Goal: Information Seeking & Learning: Compare options

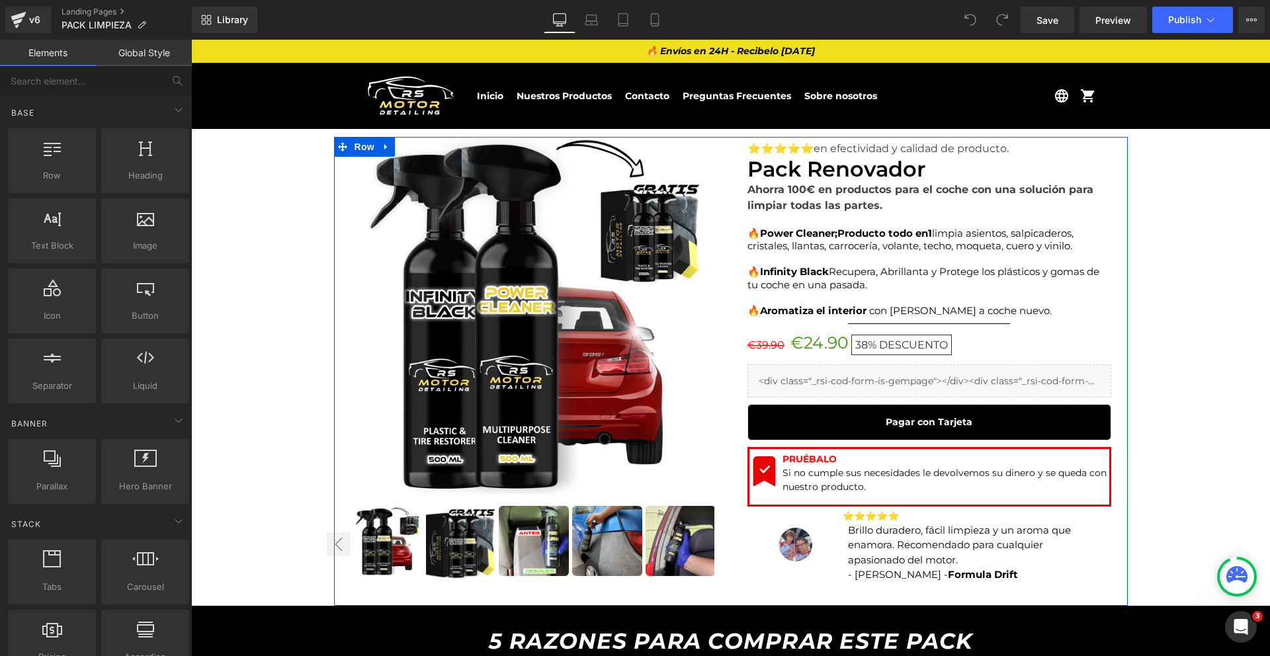
click at [719, 157] on div "Sale Off (P) Image ‹" at bounding box center [532, 369] width 397 height 462
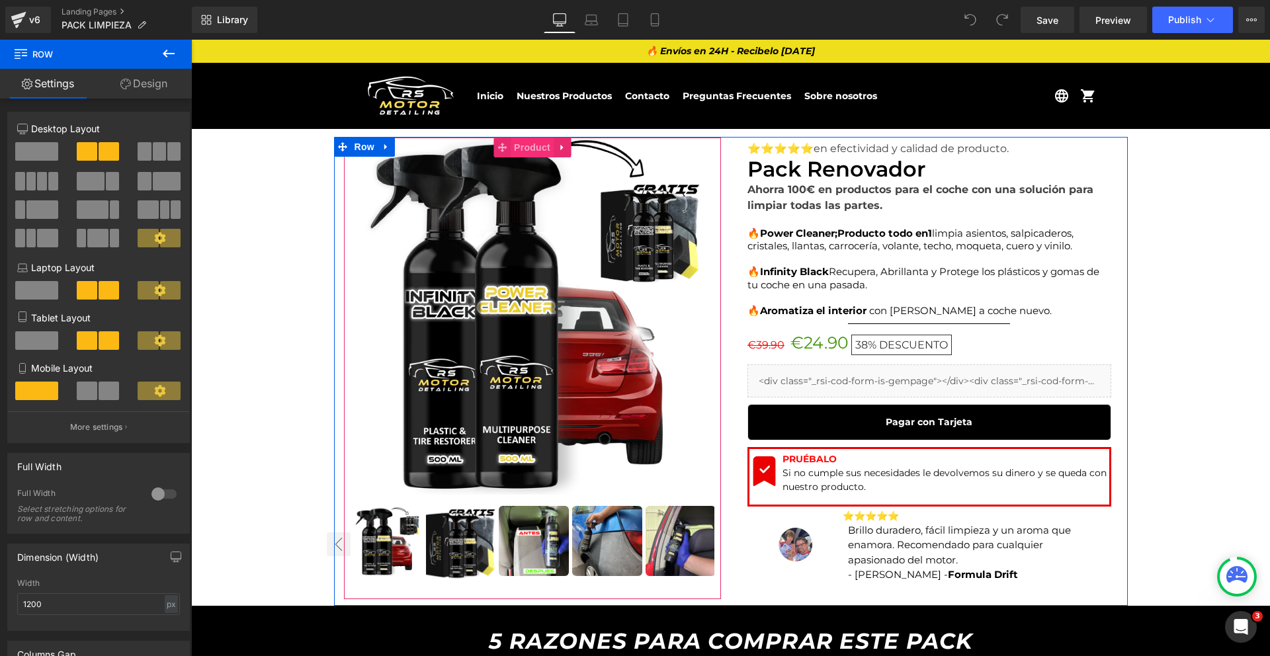
click at [516, 143] on span "Product" at bounding box center [531, 148] width 43 height 20
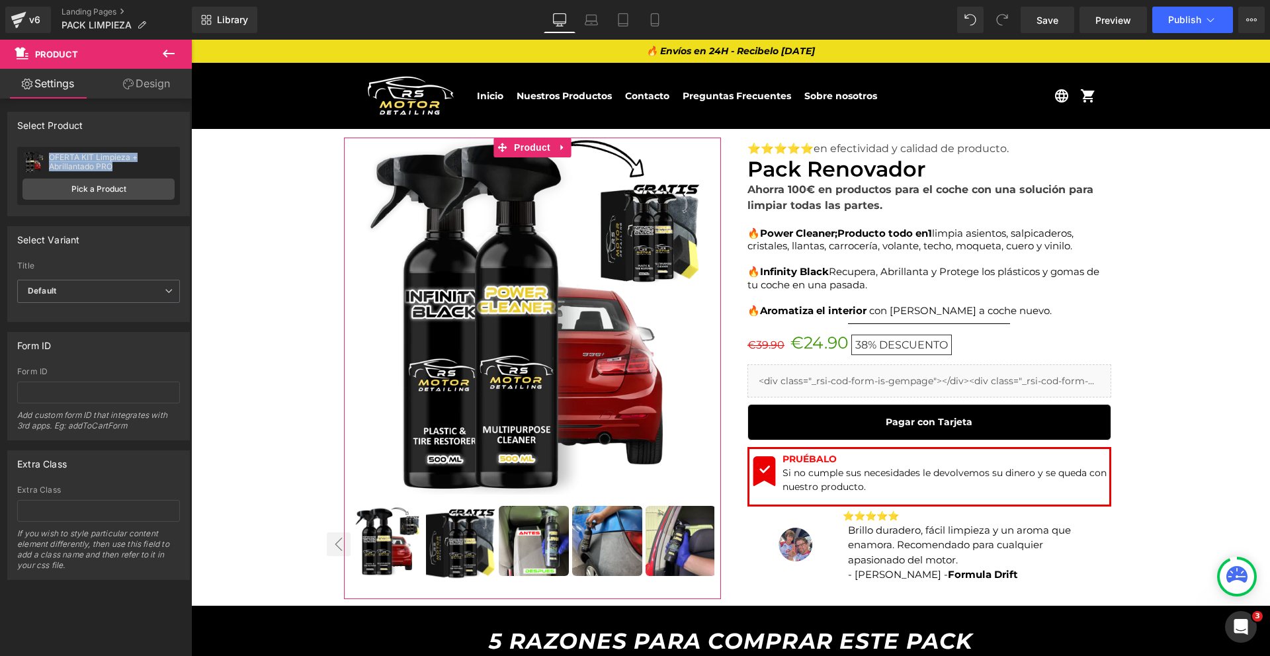
drag, startPoint x: 120, startPoint y: 166, endPoint x: 49, endPoint y: 157, distance: 71.3
click at [49, 157] on div "OFERTA KIT Limpieza + Abrillantado PRO" at bounding box center [112, 162] width 126 height 19
copy div "OFERTA KIT Limpieza + Abrillantado PRO"
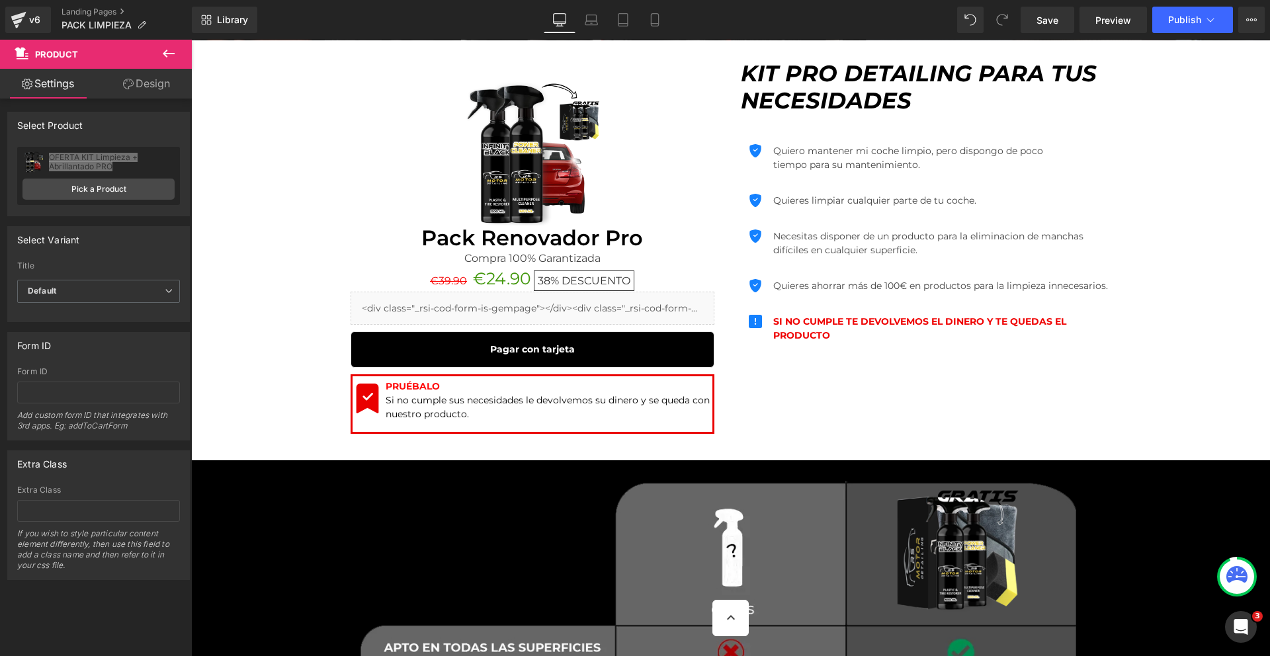
scroll to position [1649, 0]
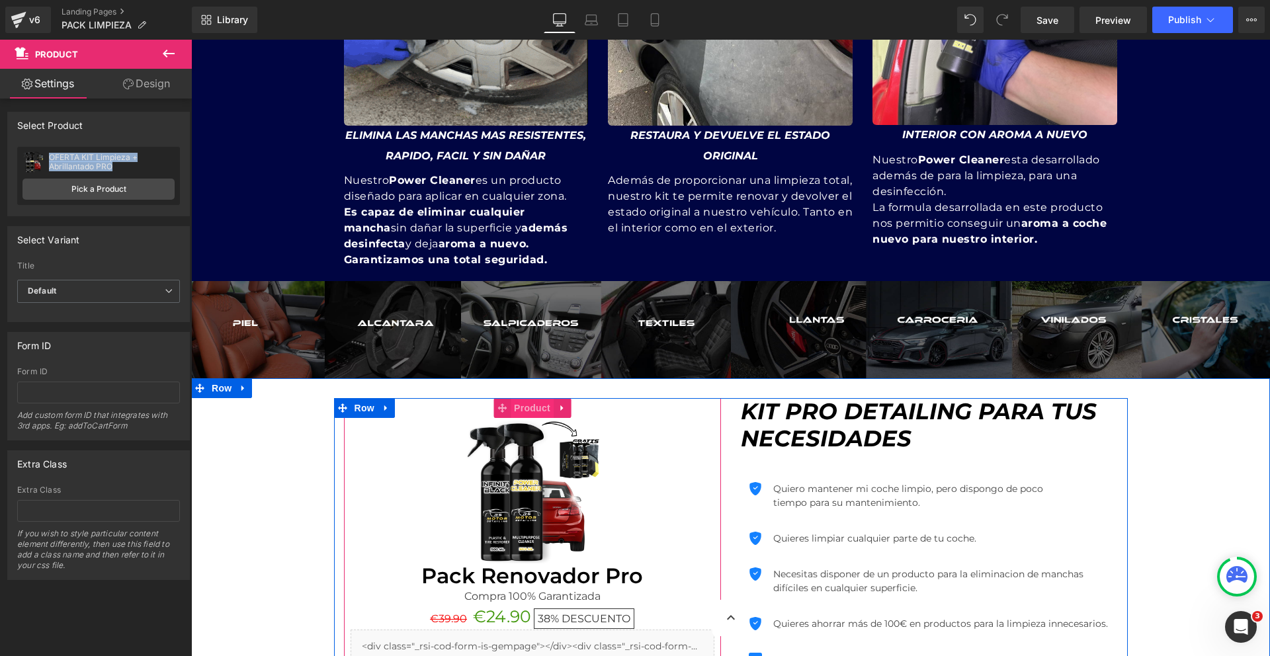
click at [528, 412] on span "Product" at bounding box center [531, 408] width 43 height 20
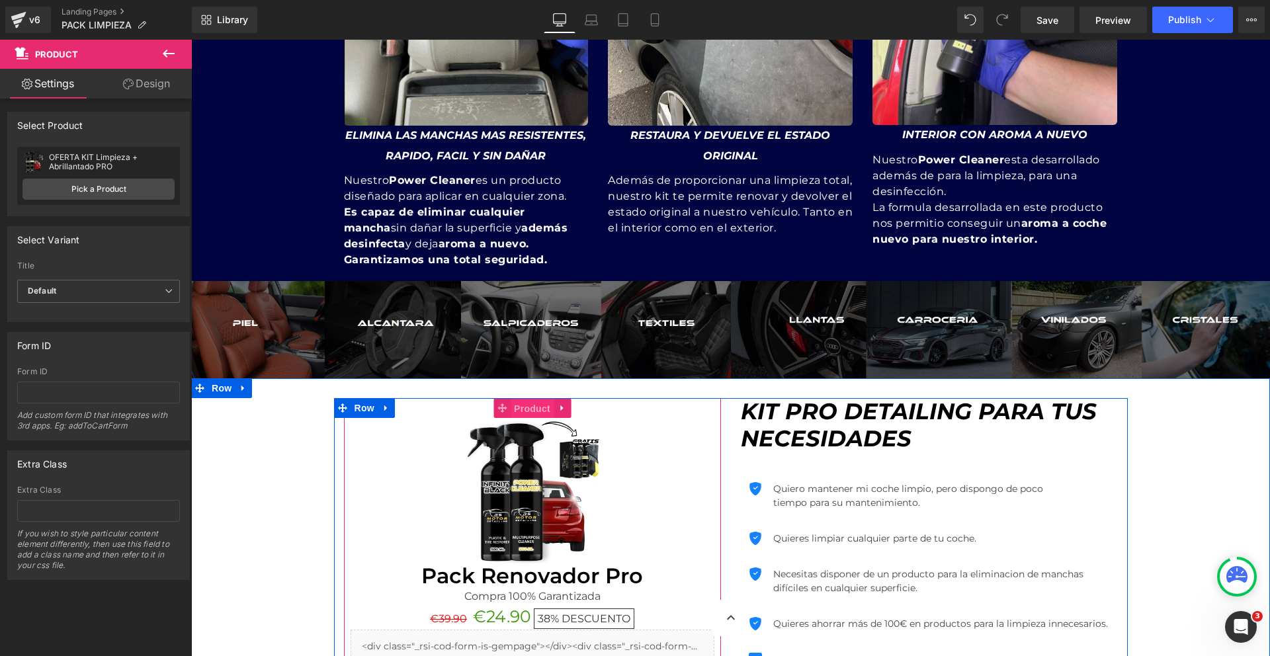
click at [512, 411] on span "Product" at bounding box center [531, 409] width 43 height 20
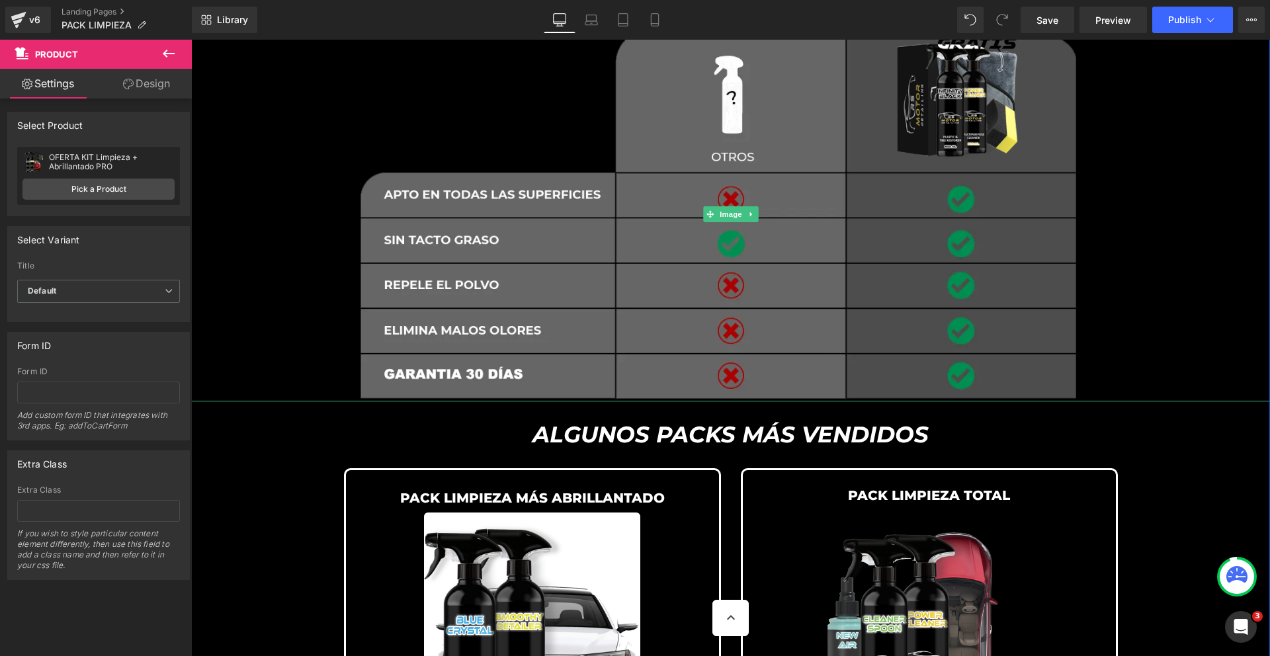
scroll to position [2778, 0]
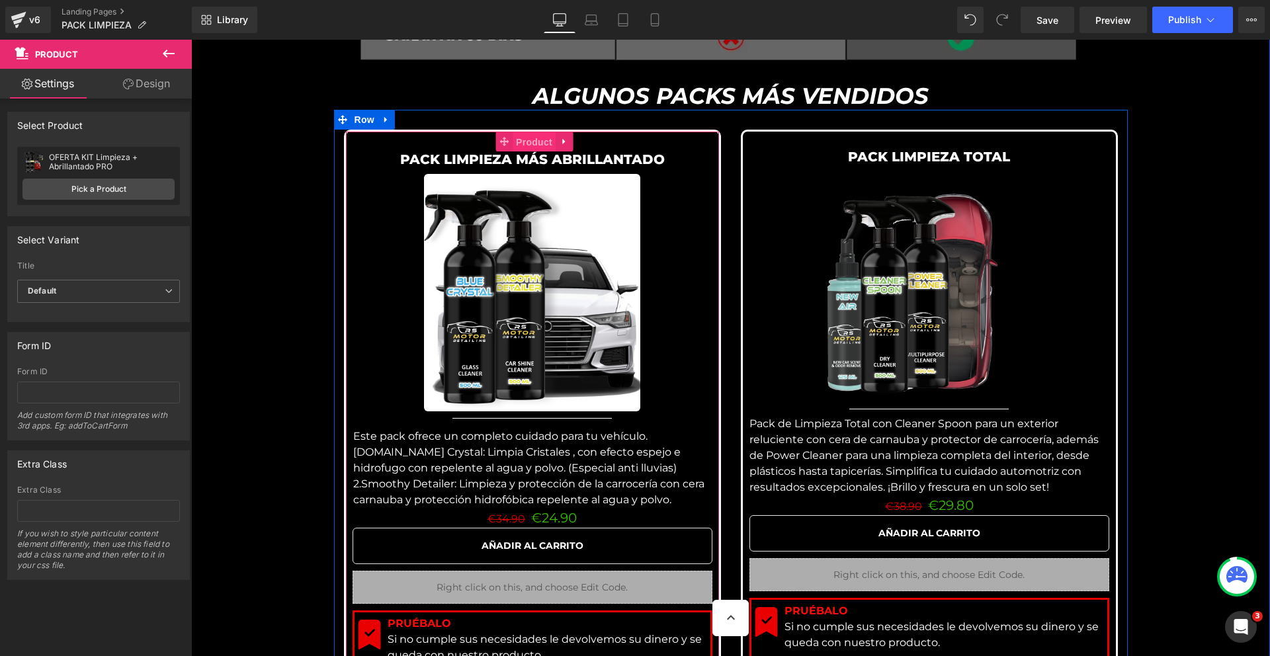
click at [527, 143] on span "Product" at bounding box center [533, 142] width 43 height 20
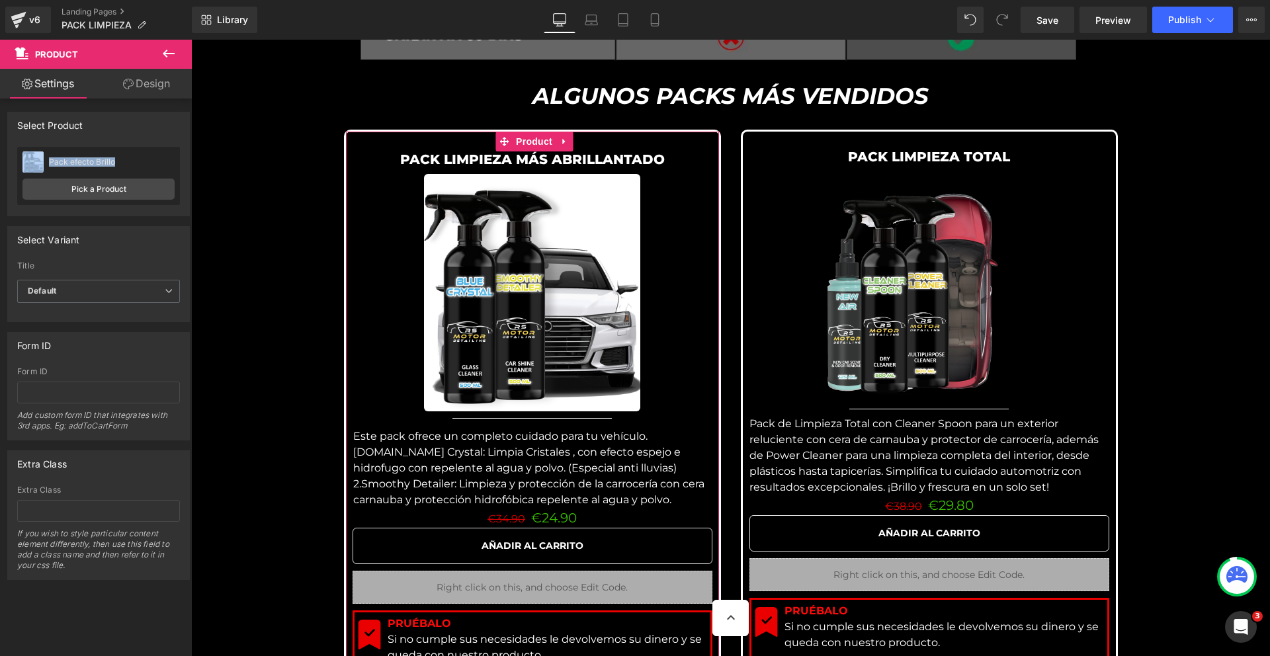
drag, startPoint x: 127, startPoint y: 163, endPoint x: 36, endPoint y: 161, distance: 91.3
click at [36, 161] on div "Pack efecto Brillo Pack efecto Brillo" at bounding box center [98, 162] width 152 height 20
copy div "Pack efecto Brillo"
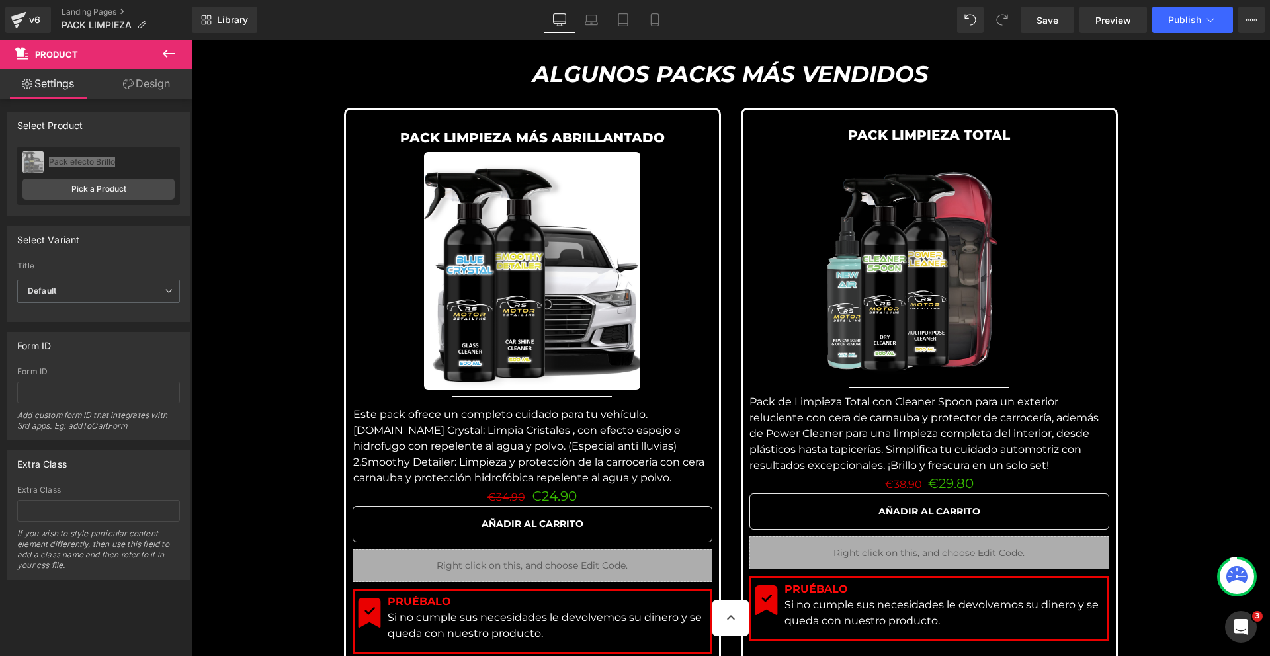
scroll to position [2801, 0]
click at [863, 137] on font "PACK LIMPIEZA TOTAL" at bounding box center [929, 134] width 162 height 16
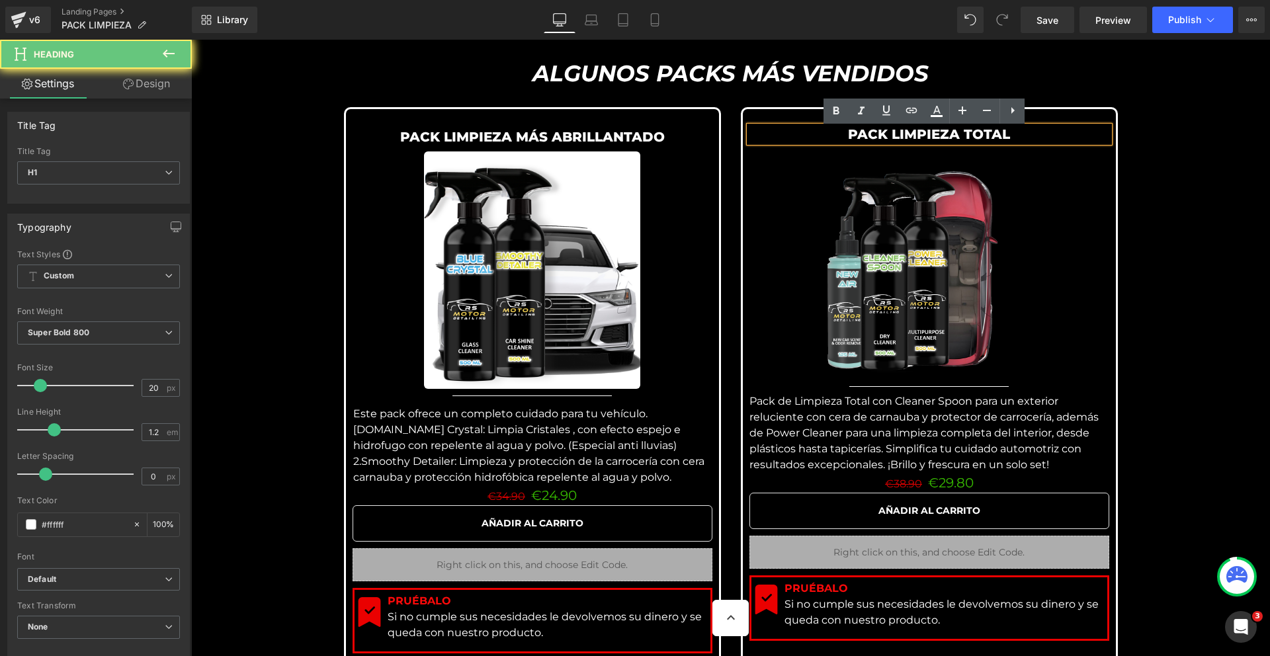
click at [863, 137] on font "PACK LIMPIEZA TOTAL" at bounding box center [929, 134] width 162 height 16
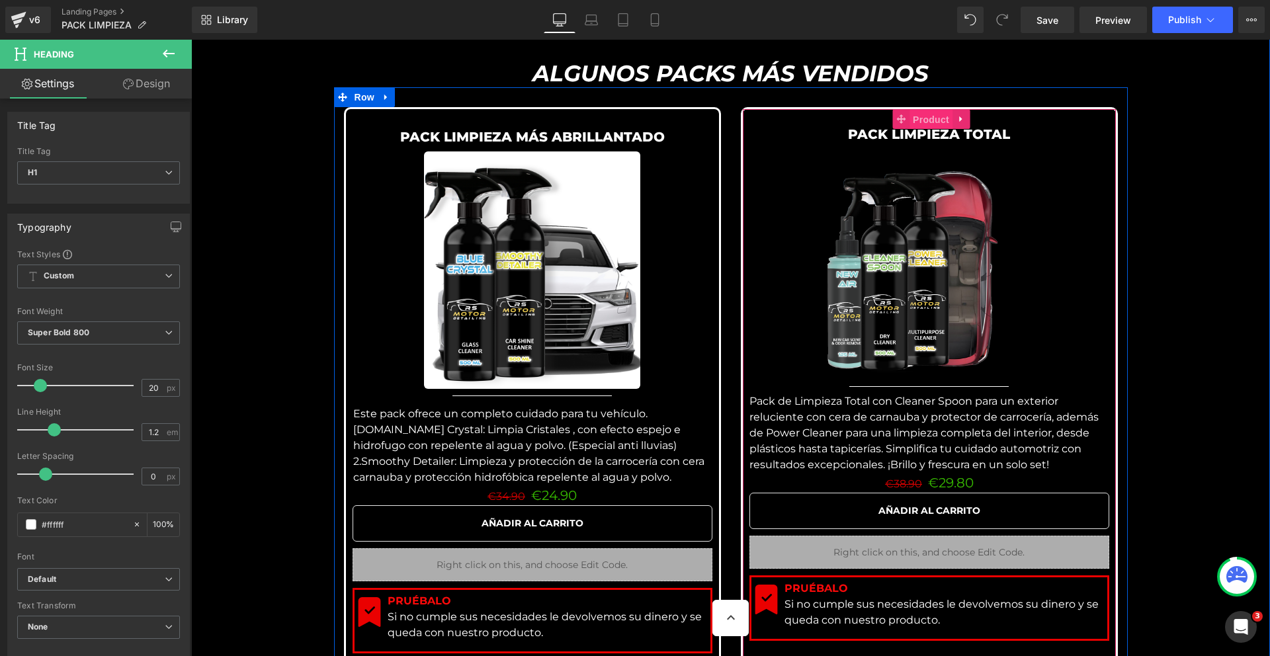
click at [918, 126] on span "Product" at bounding box center [930, 120] width 43 height 20
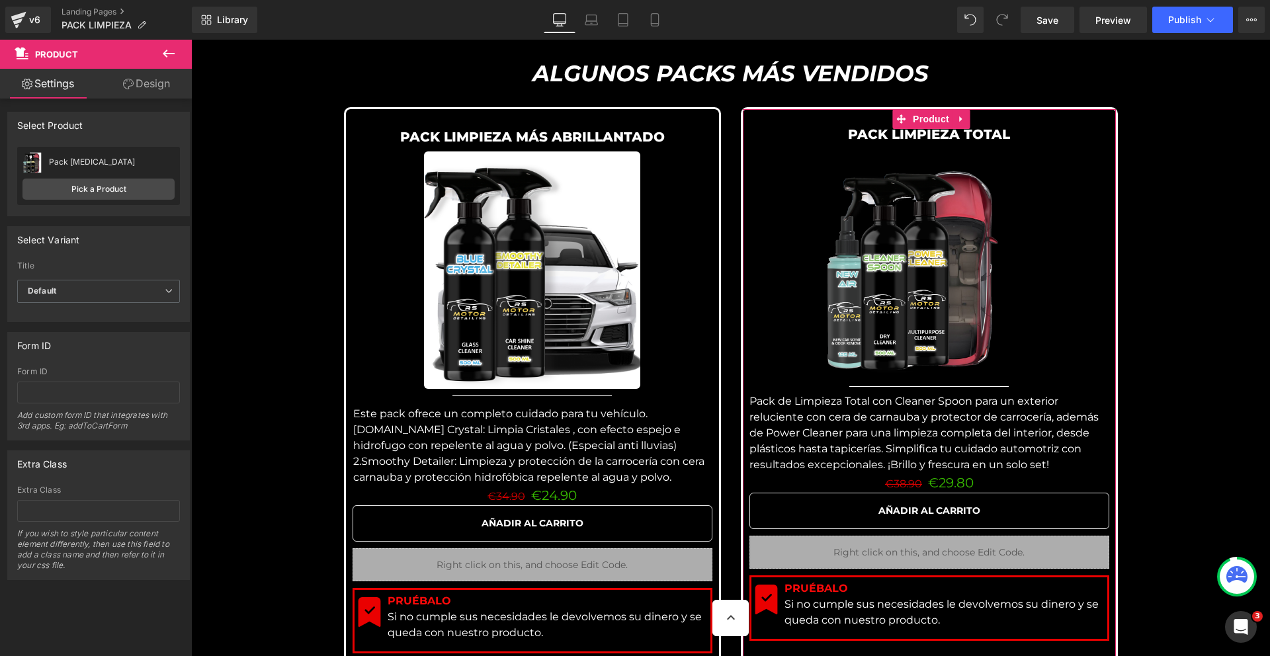
drag, startPoint x: 46, startPoint y: 163, endPoint x: 137, endPoint y: 159, distance: 90.7
click at [137, 159] on div "Pack [MEDICAL_DATA] Pack [MEDICAL_DATA]" at bounding box center [98, 162] width 152 height 20
copy div "Pack [MEDICAL_DATA]"
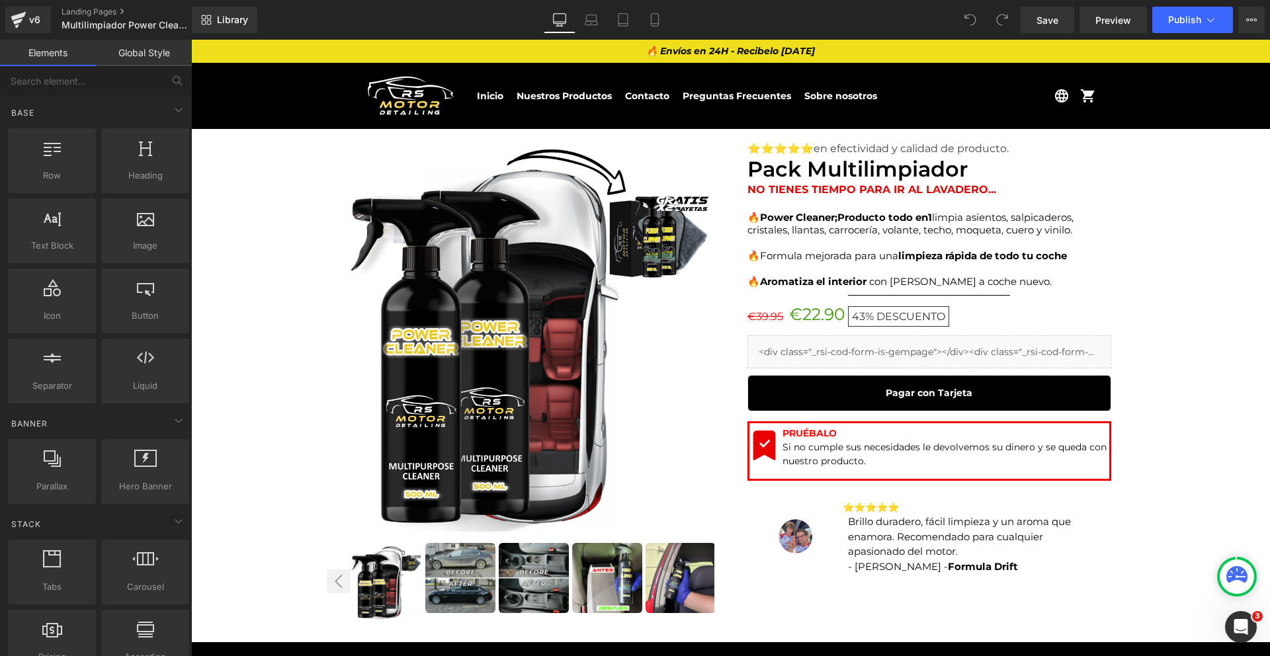
click at [848, 164] on font "Pack Multilimpiador" at bounding box center [857, 169] width 220 height 26
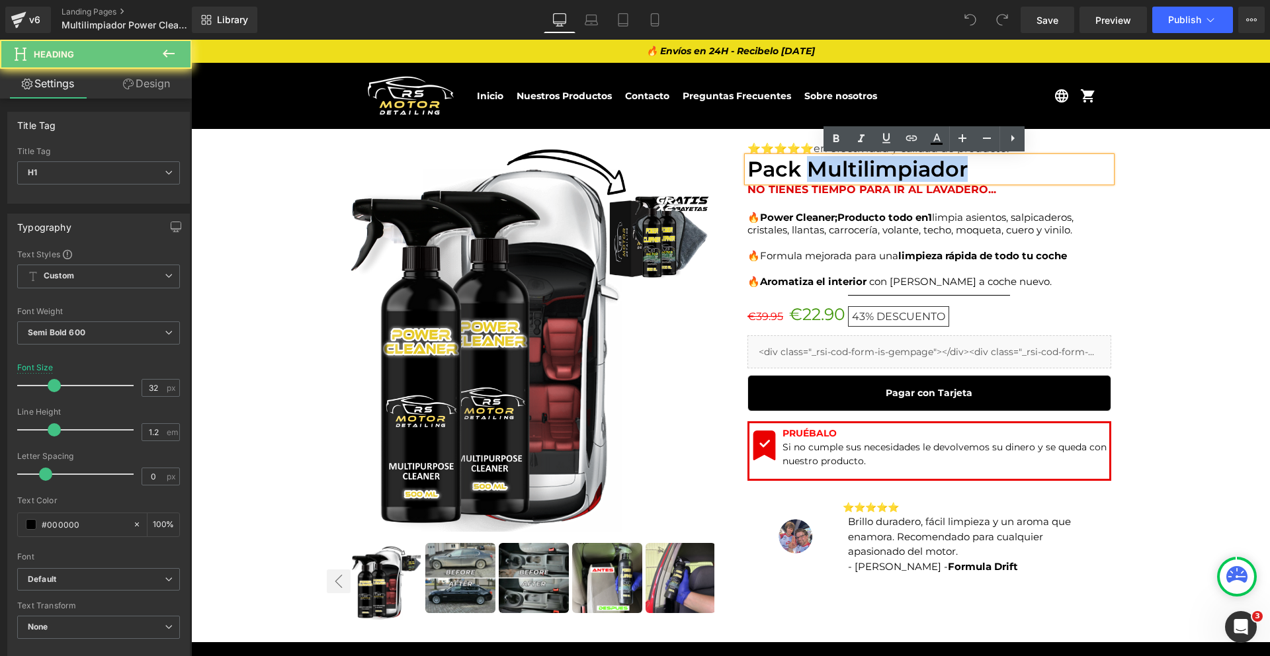
click at [848, 164] on font "Pack Multilimpiador" at bounding box center [857, 169] width 220 height 26
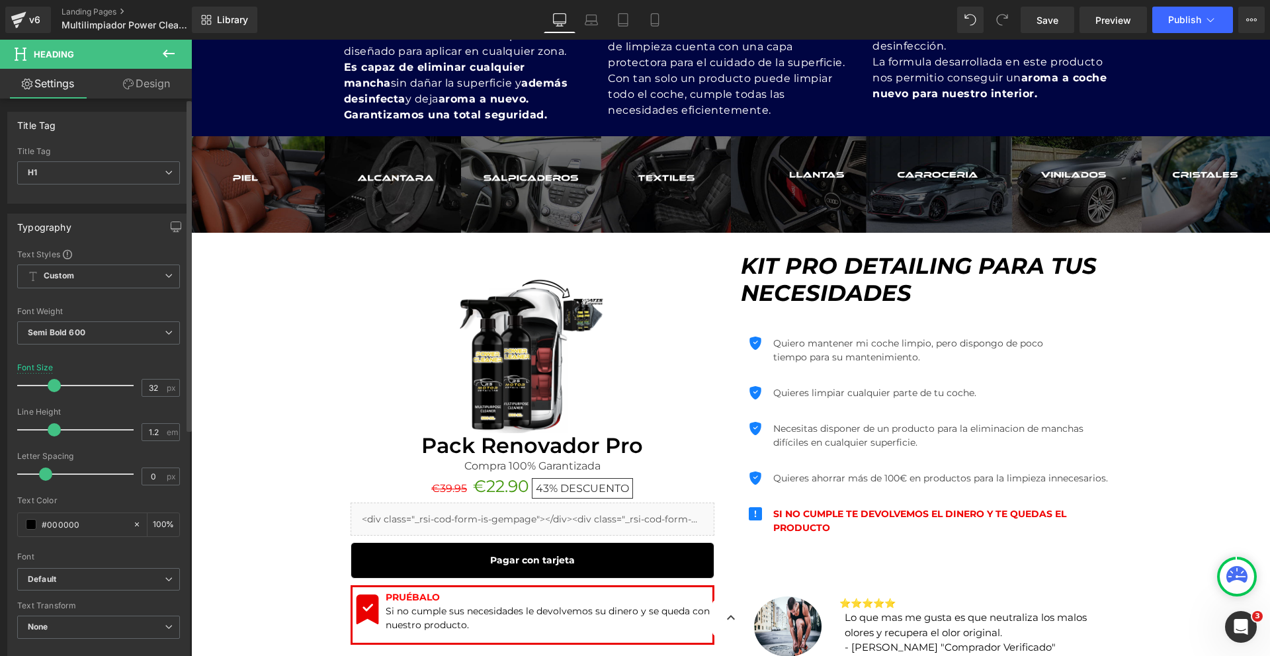
scroll to position [1931, 0]
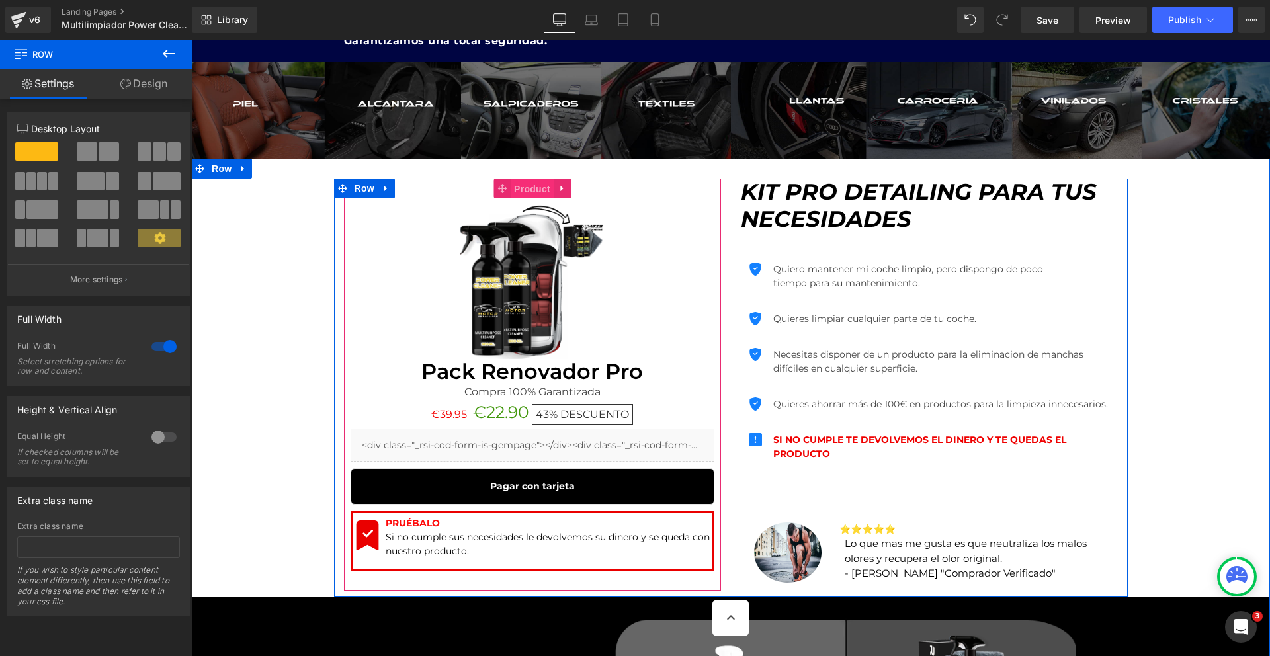
click at [522, 196] on span "Product" at bounding box center [531, 189] width 43 height 20
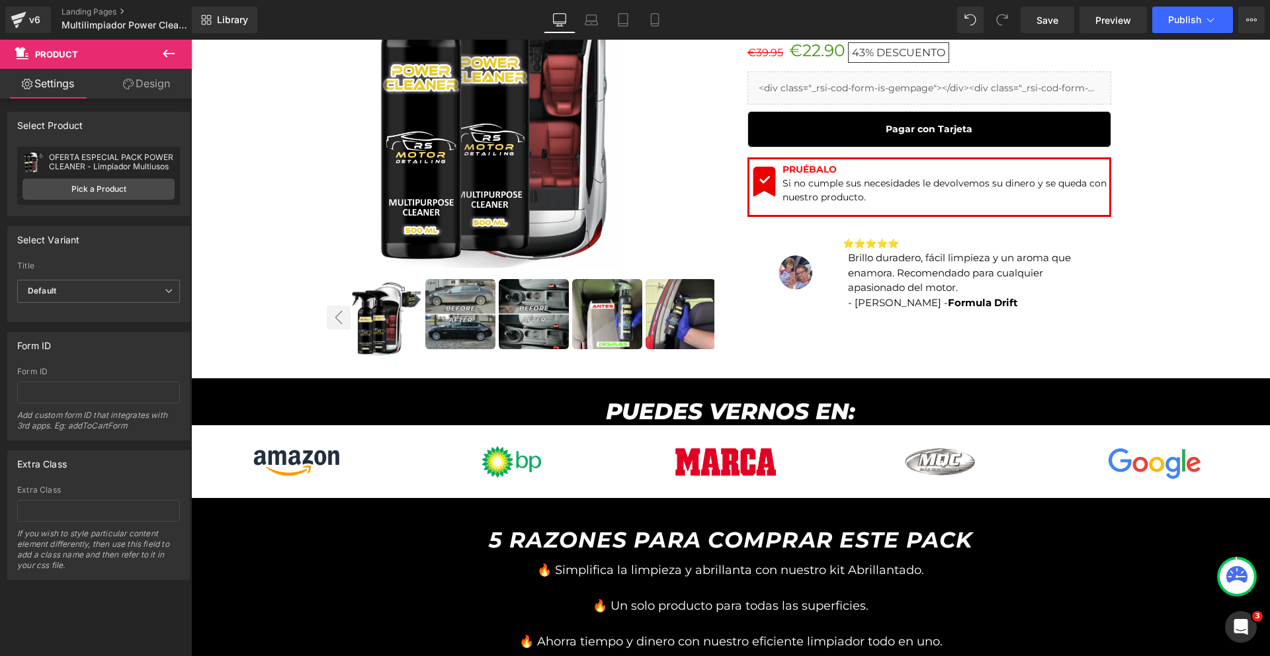
scroll to position [0, 0]
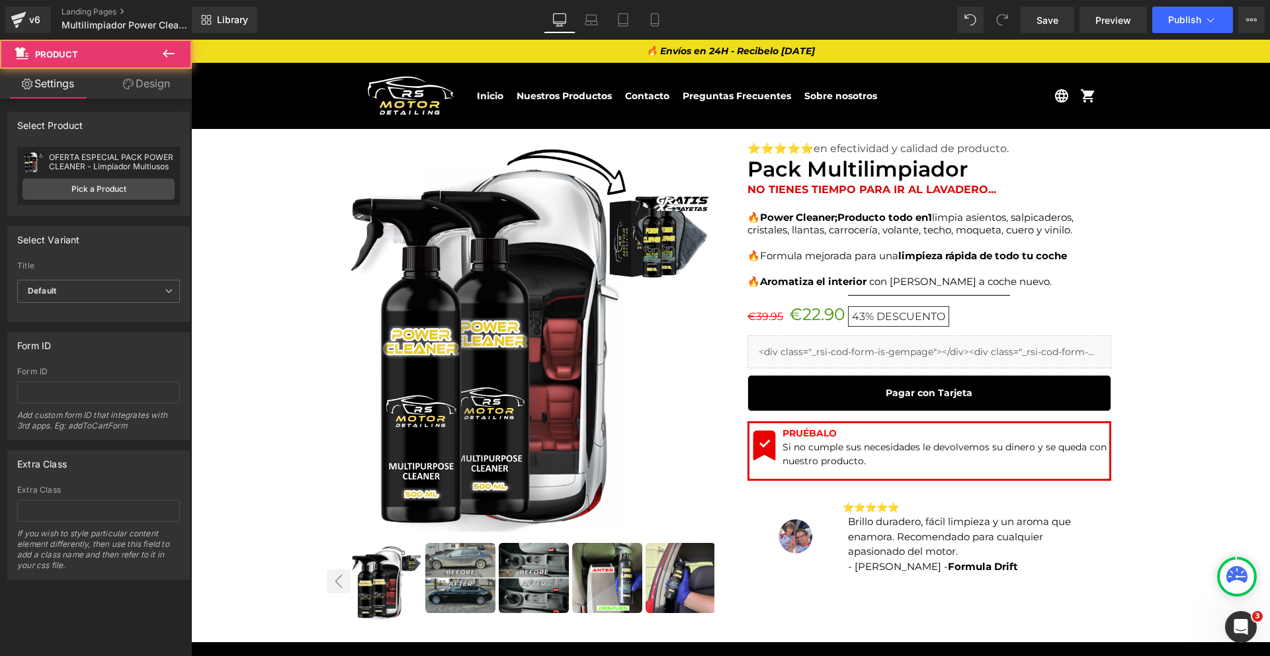
click at [191, 40] on div at bounding box center [191, 40] width 0 height 0
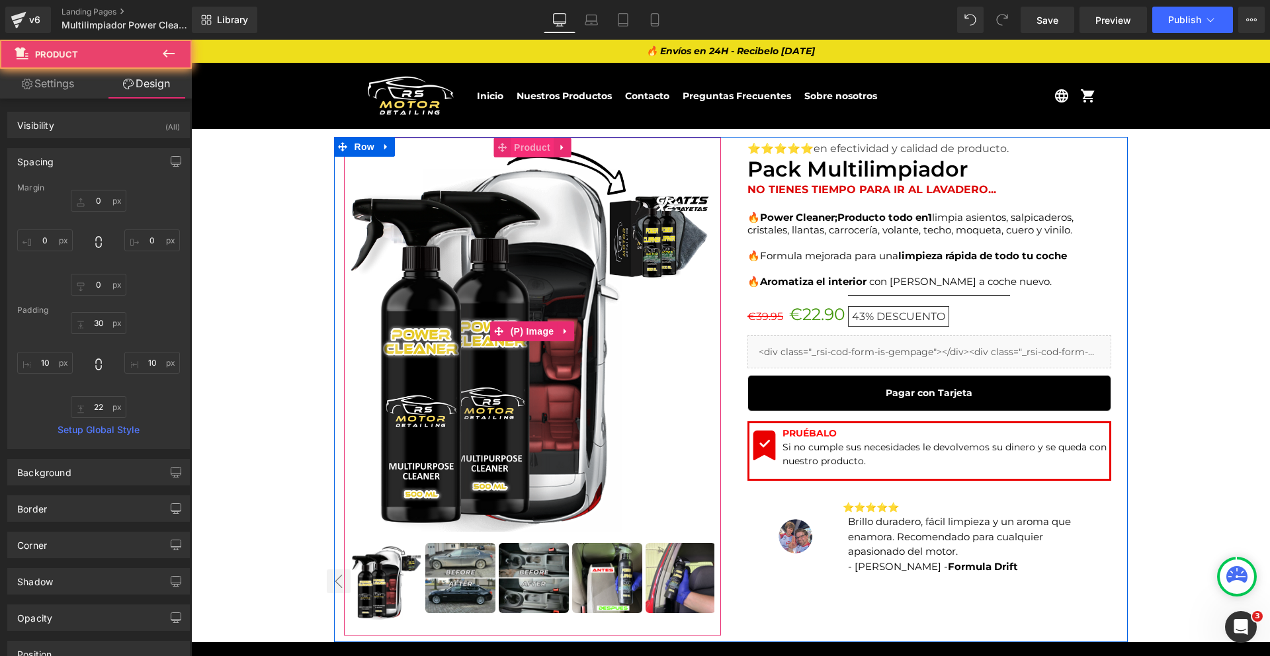
click at [542, 157] on span "Product" at bounding box center [531, 148] width 43 height 20
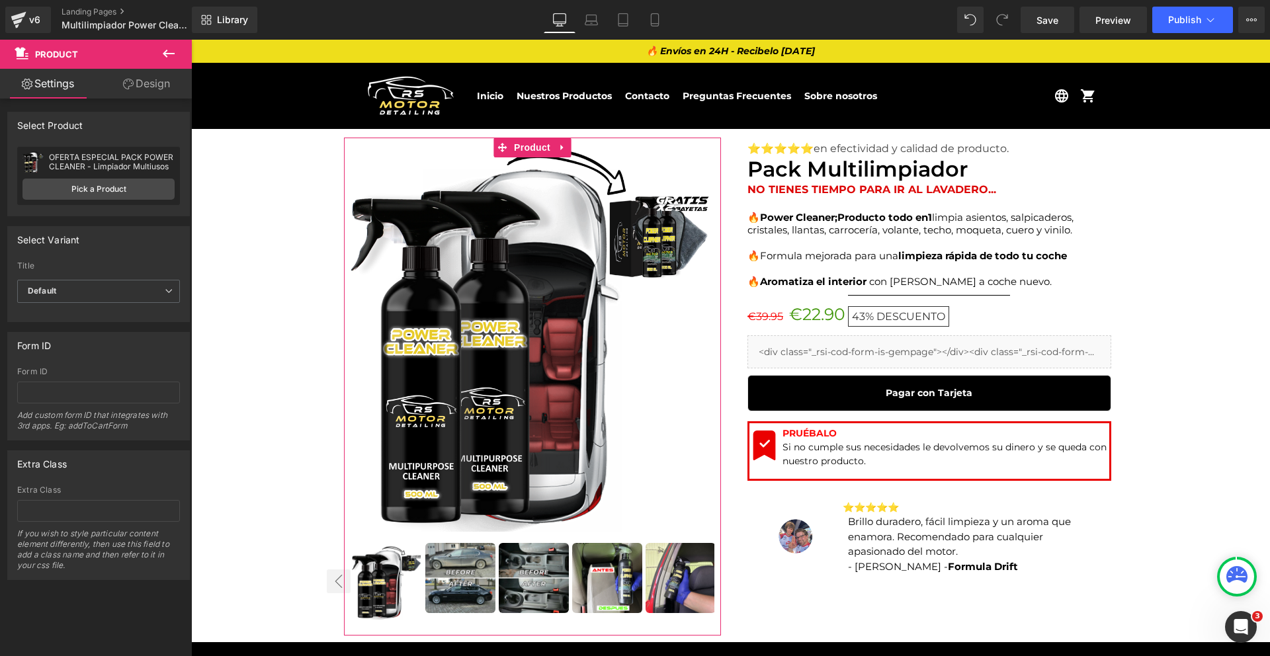
click at [151, 168] on div "OFERTA ESPECIAL PACK POWER CLEANER - Limpiador Multiusos" at bounding box center [112, 162] width 126 height 19
copy div "OFERTA ESPECIAL PACK POWER CLEANER - Limpiador Multiusos"
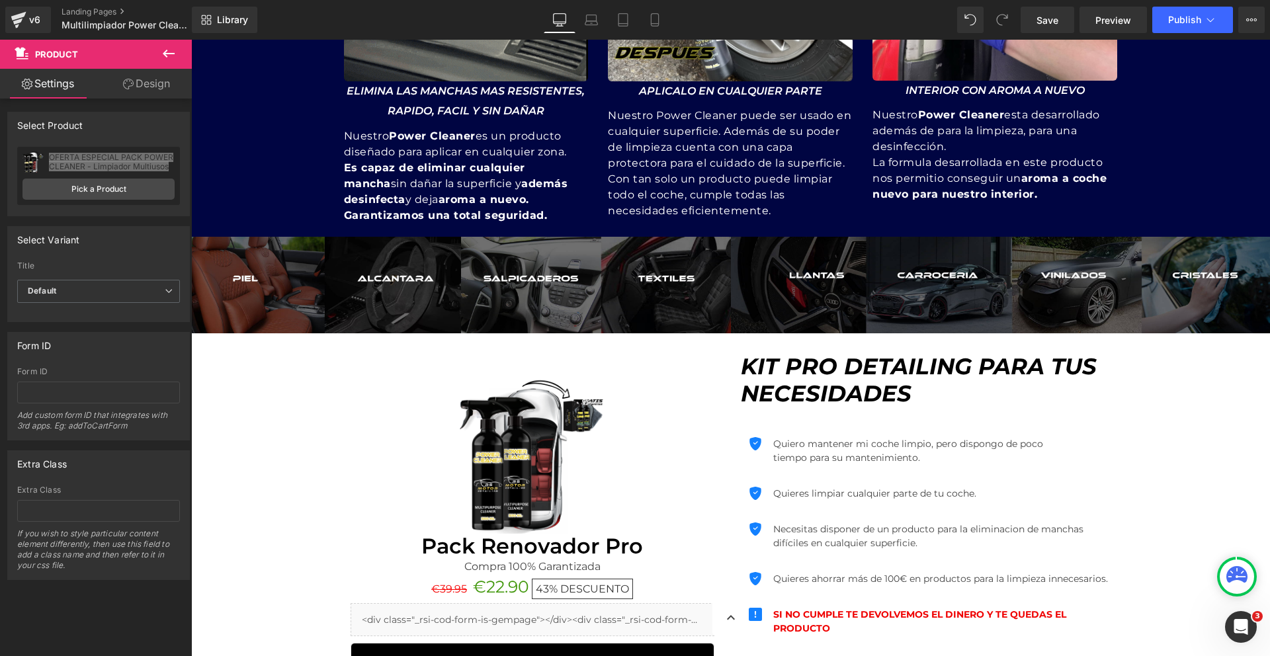
scroll to position [1759, 0]
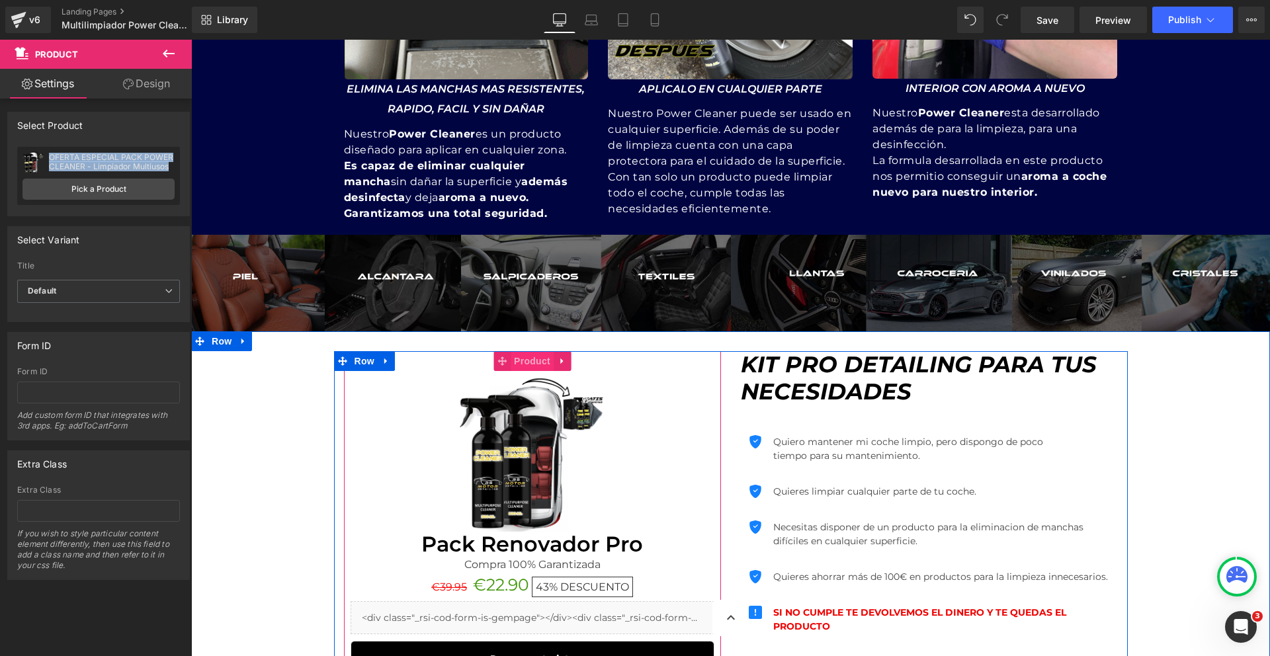
click at [519, 363] on span "Product" at bounding box center [531, 361] width 43 height 20
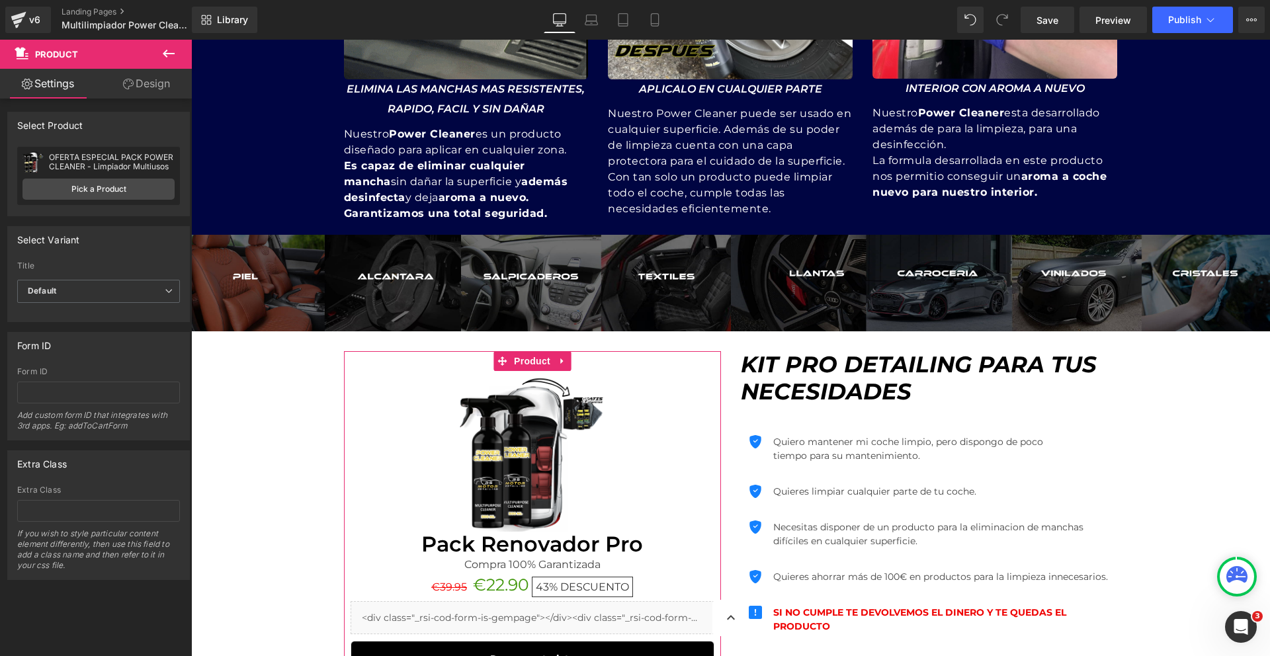
click at [101, 167] on div "OFERTA ESPECIAL PACK POWER CLEANER - Limpiador Multiusos" at bounding box center [112, 162] width 126 height 19
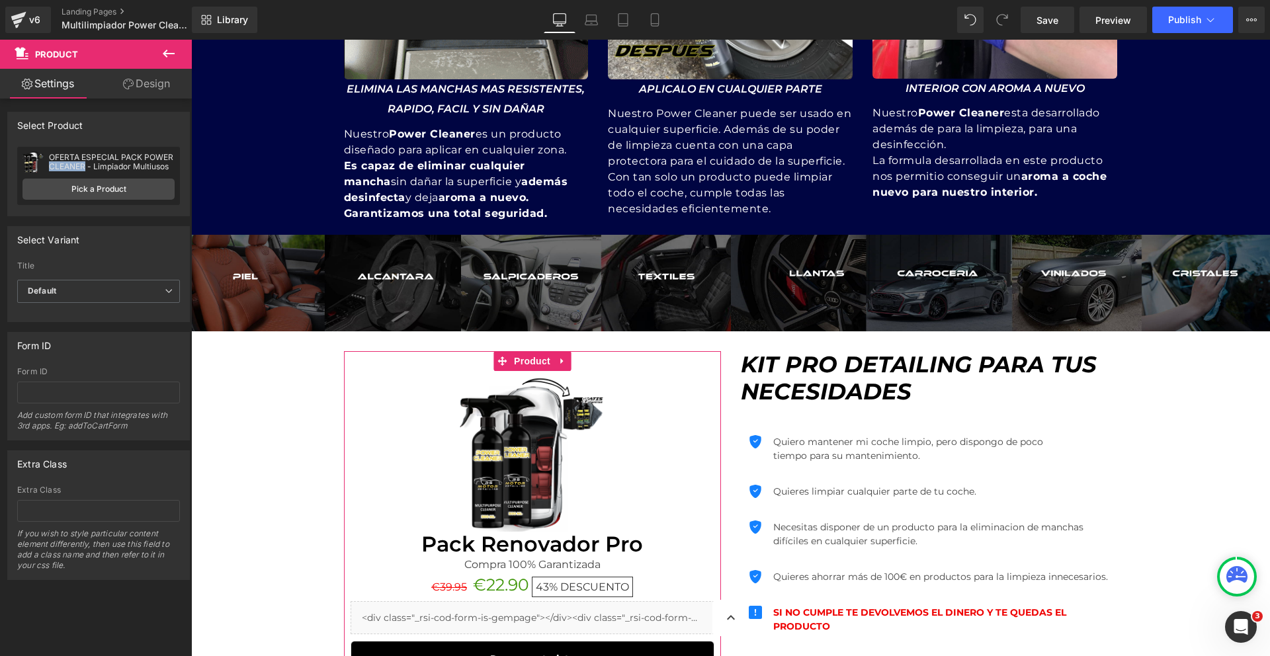
click at [101, 167] on div "OFERTA ESPECIAL PACK POWER CLEANER - Limpiador Multiusos" at bounding box center [112, 162] width 126 height 19
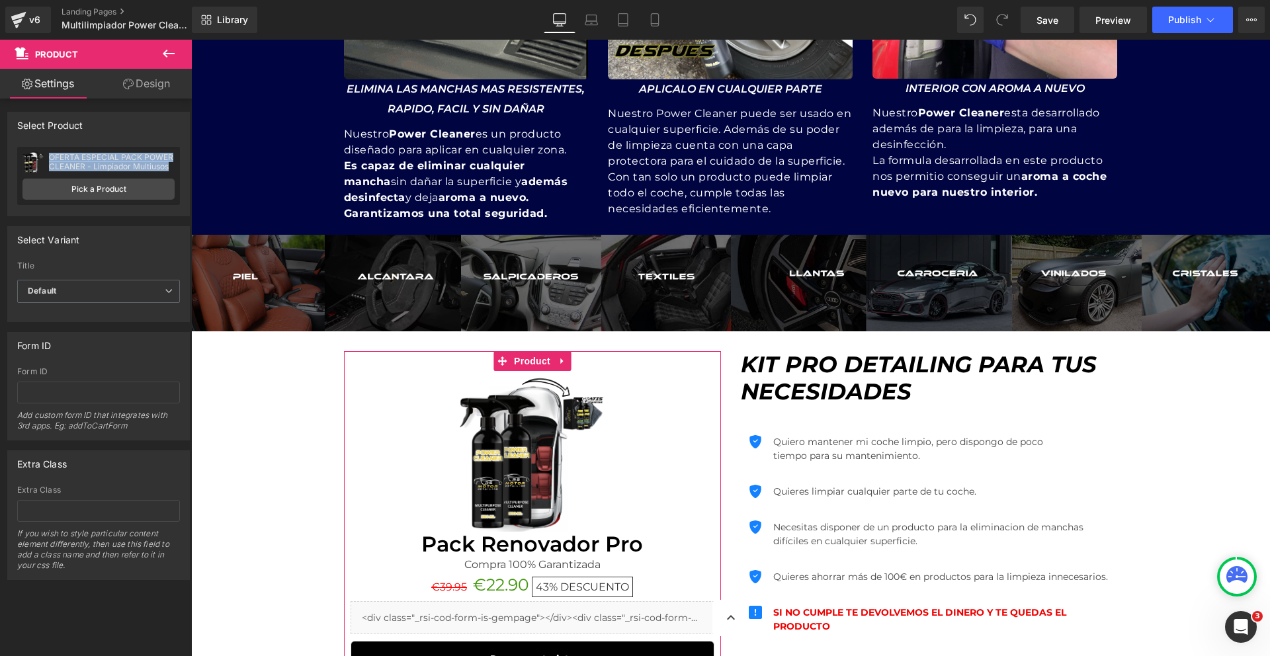
click at [101, 167] on div "OFERTA ESPECIAL PACK POWER CLEANER - Limpiador Multiusos" at bounding box center [112, 162] width 126 height 19
copy div "OFERTA ESPECIAL PACK POWER CLEANER - Limpiador Multiusos"
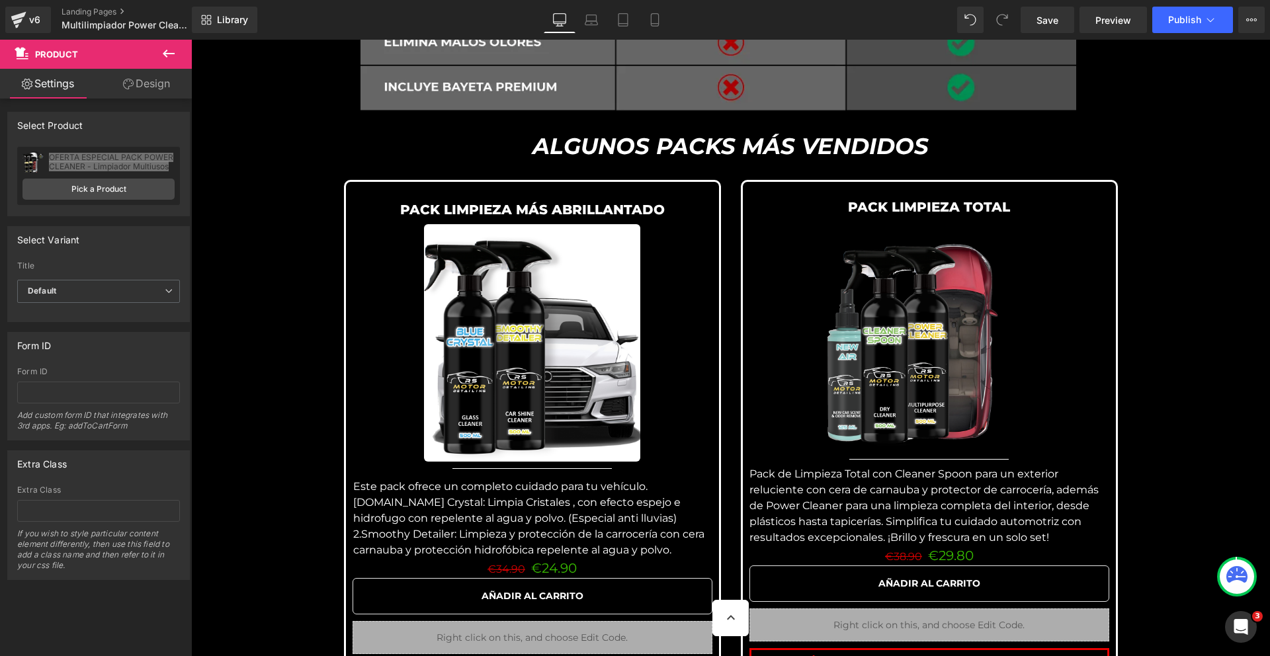
scroll to position [2810, 0]
click at [505, 192] on icon at bounding box center [508, 191] width 7 height 8
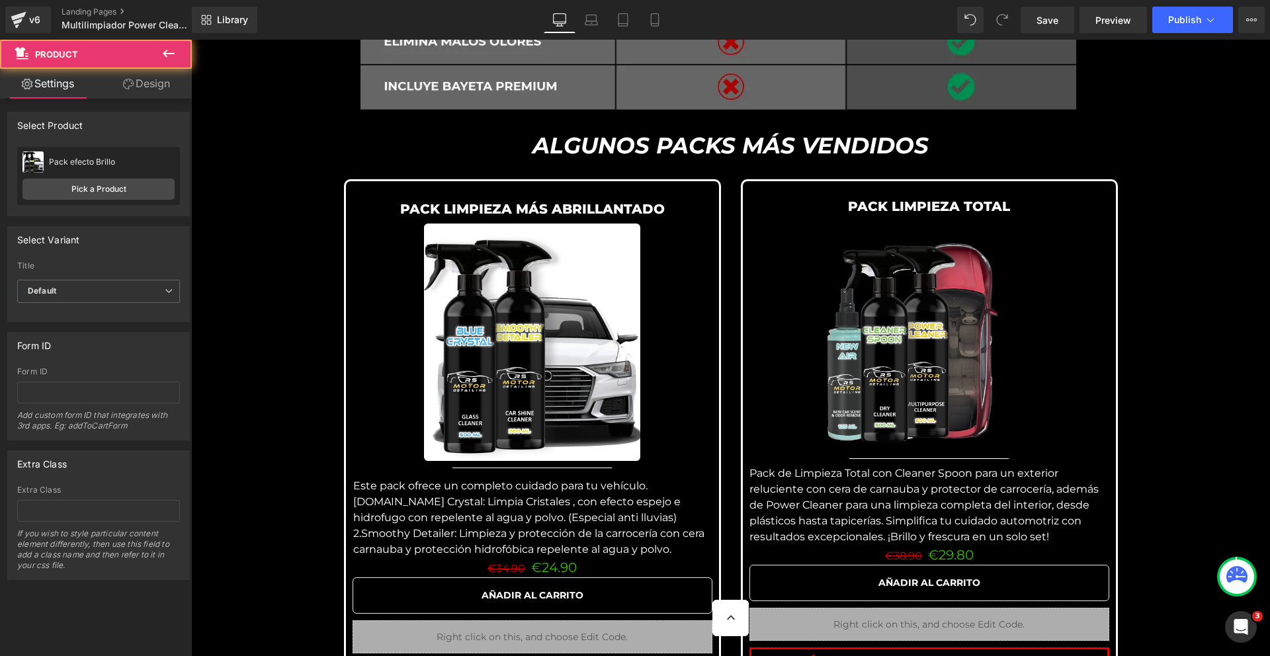
click at [505, 192] on icon at bounding box center [508, 191] width 7 height 8
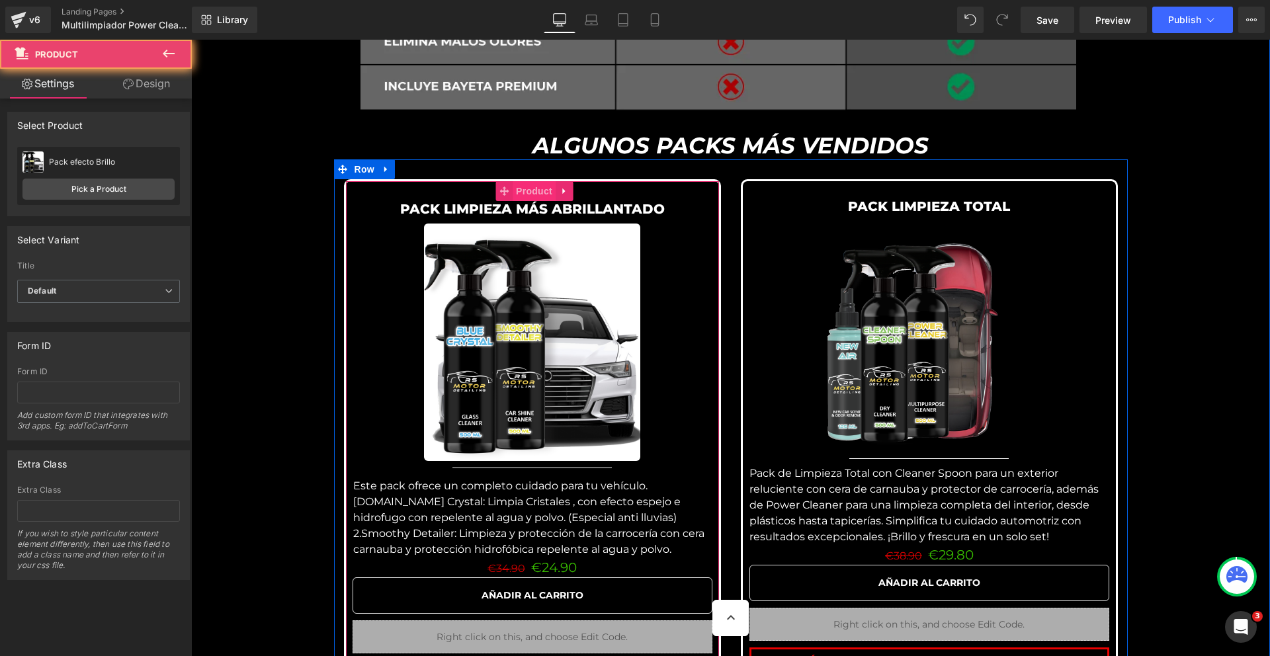
click at [516, 194] on span "Product" at bounding box center [533, 191] width 43 height 20
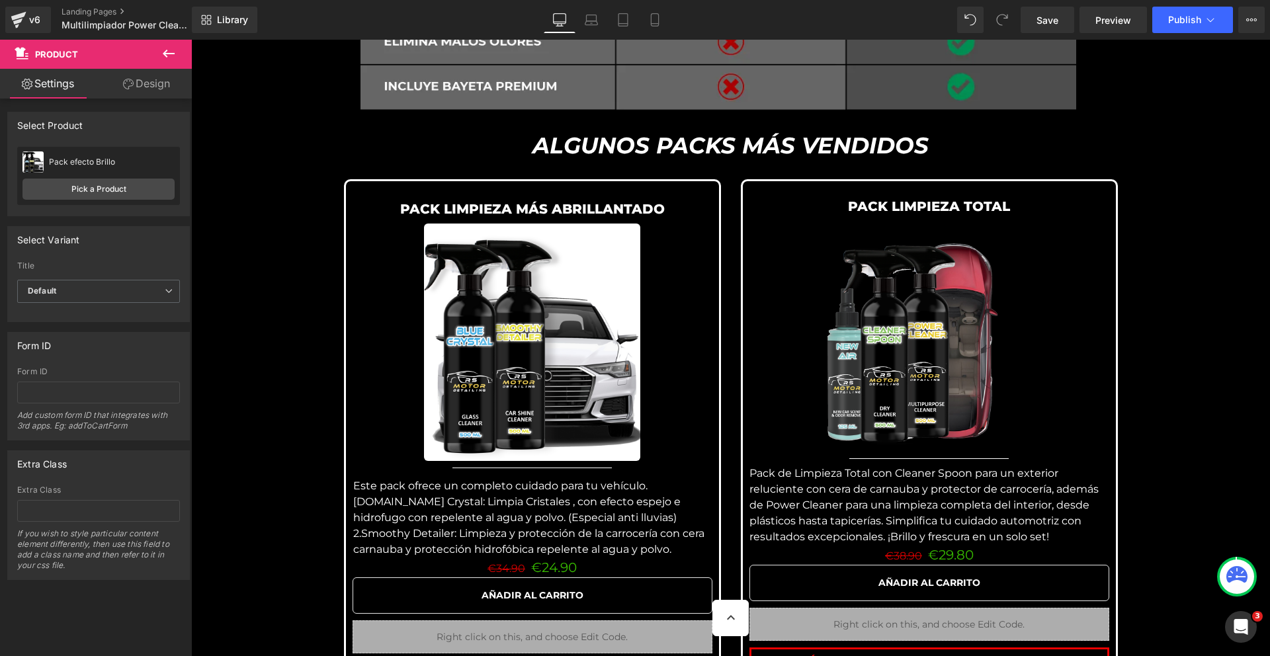
click at [75, 163] on div "Pack efecto Brillo" at bounding box center [112, 161] width 126 height 9
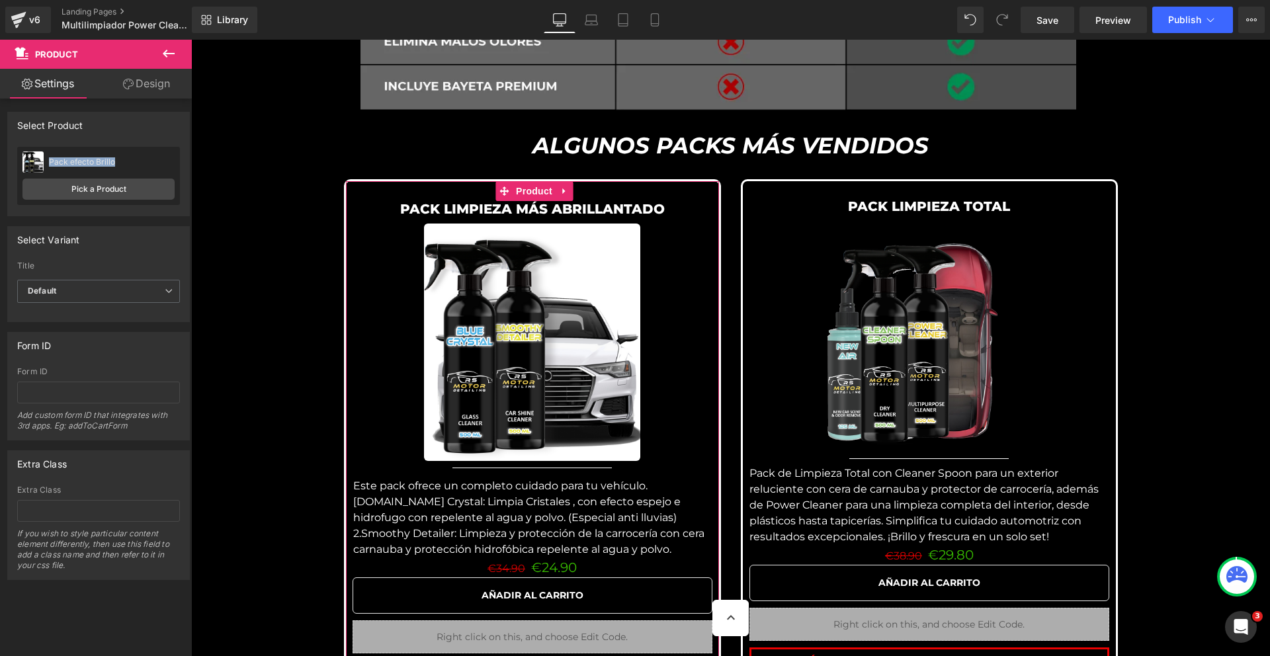
click at [75, 163] on div "Pack efecto Brillo" at bounding box center [112, 161] width 126 height 9
copy div "Pack efecto Brillo"
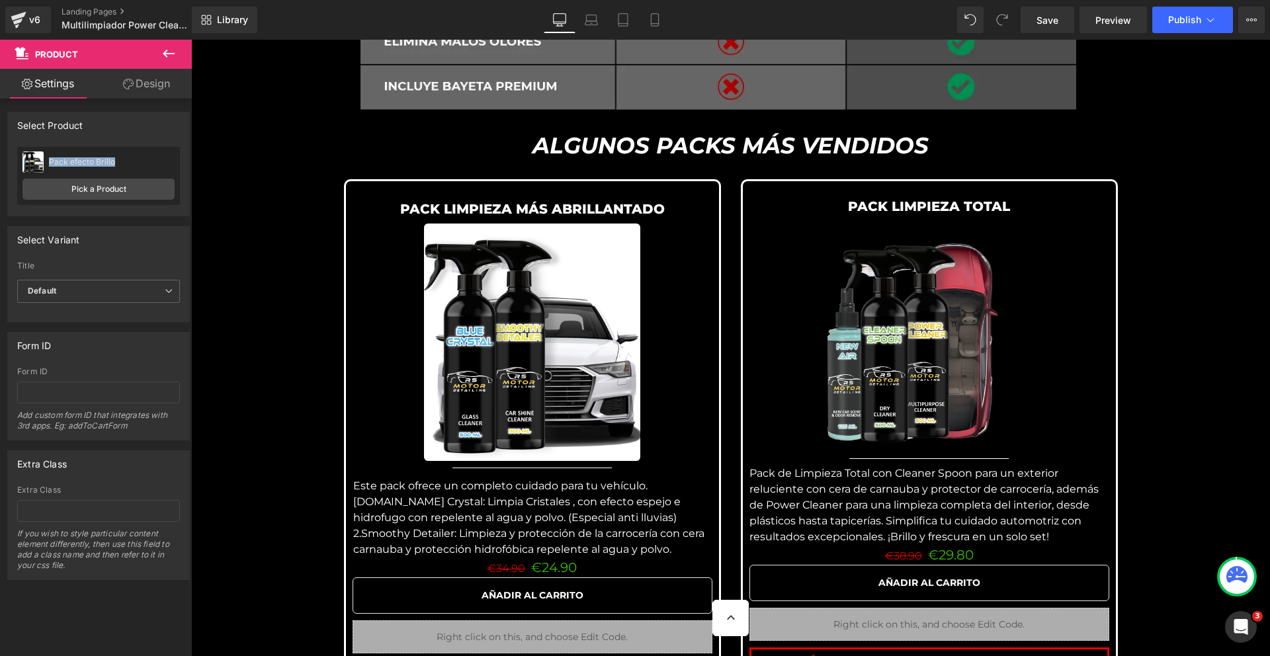
click at [79, 160] on div "Pack efecto Brillo" at bounding box center [112, 161] width 126 height 9
click at [79, 159] on div "Pack efecto Brillo" at bounding box center [112, 161] width 126 height 9
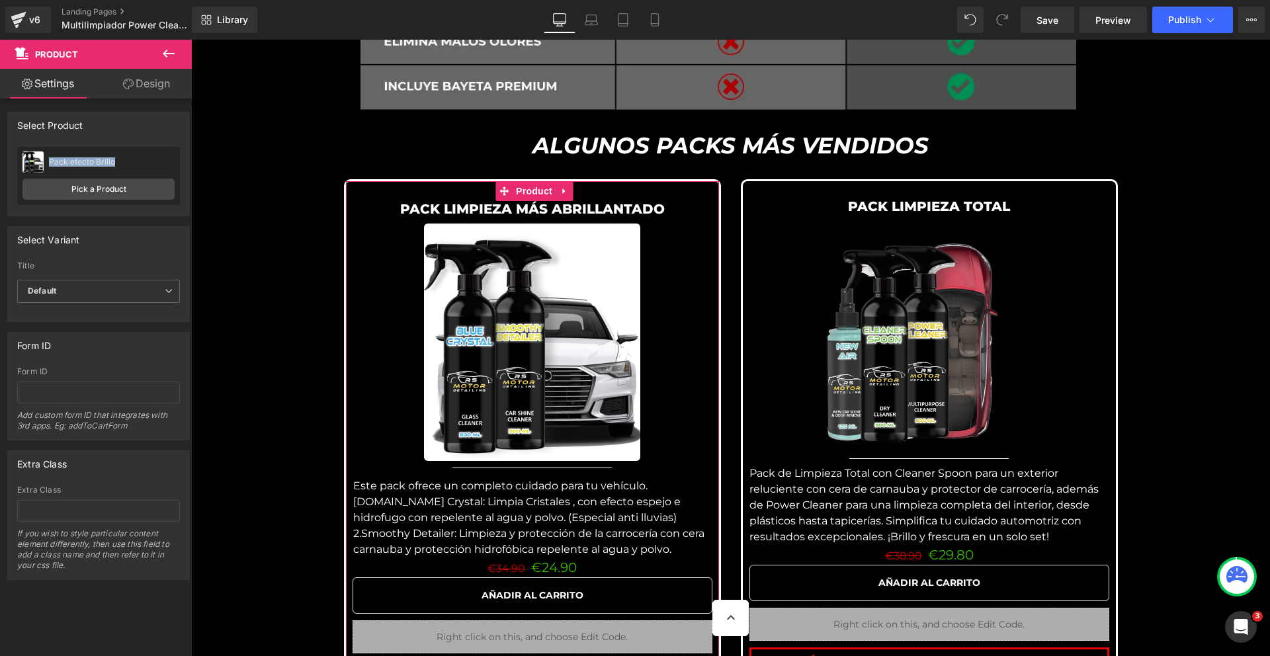
click at [79, 159] on div "Pack efecto Brillo" at bounding box center [112, 161] width 126 height 9
copy div "Pack efecto Brillo"
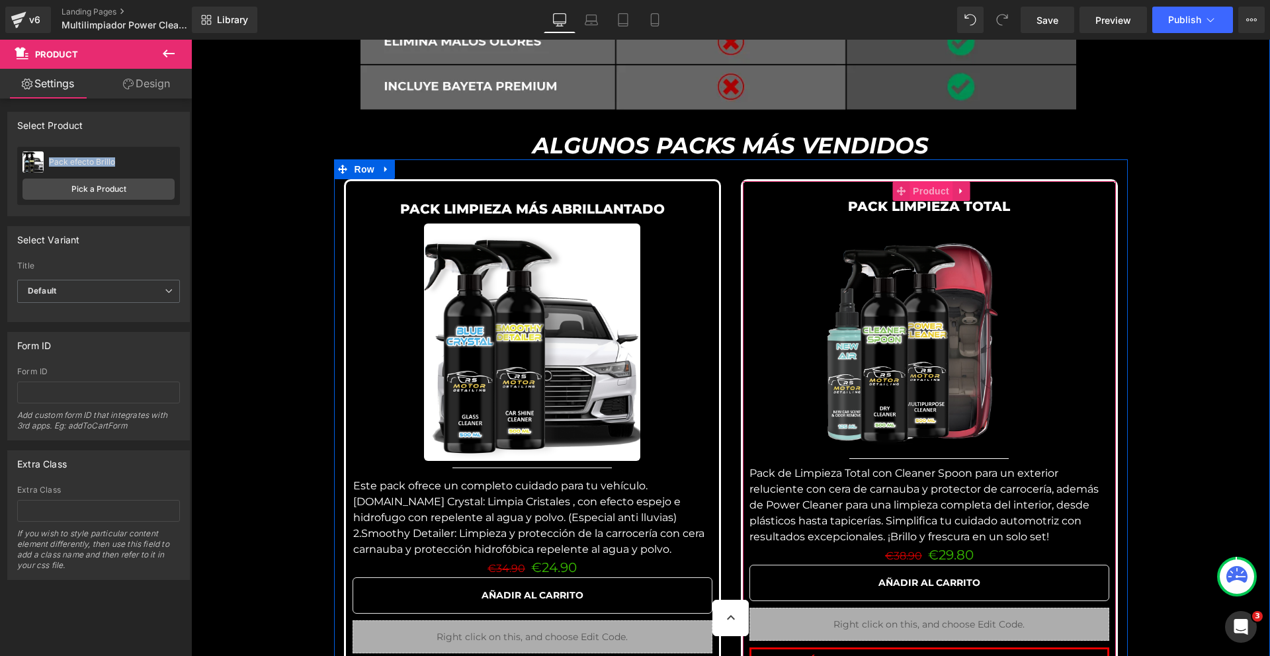
click at [915, 190] on span "Product" at bounding box center [930, 191] width 43 height 20
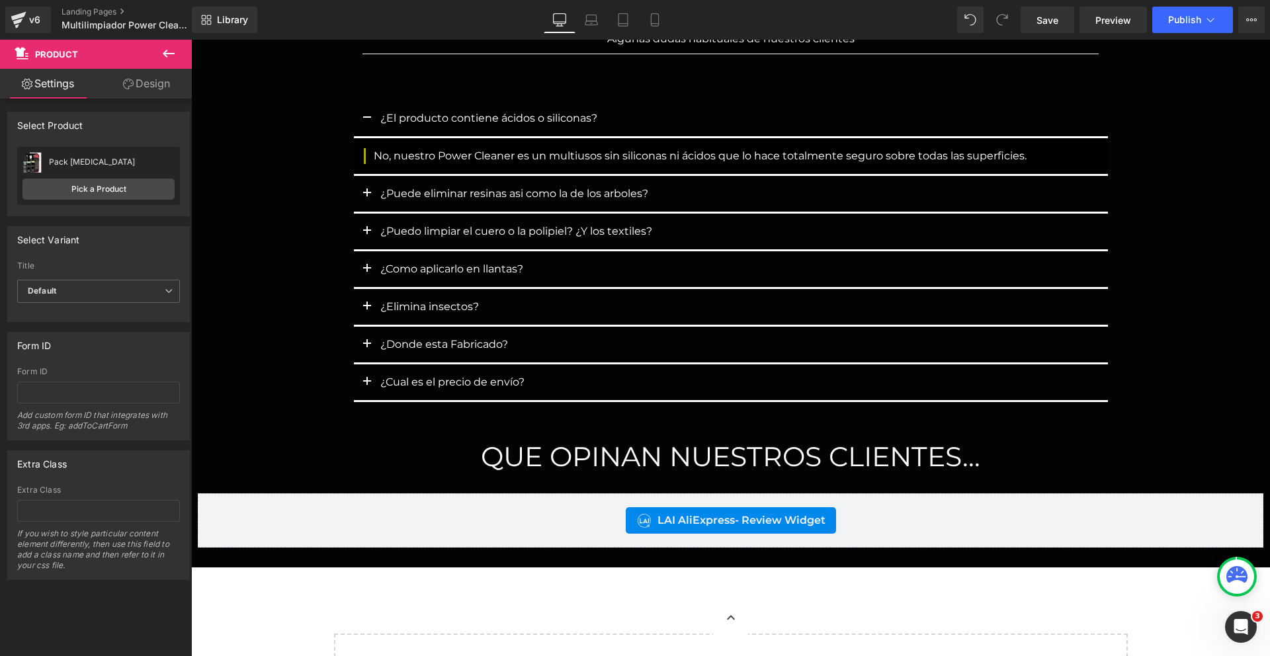
scroll to position [4398, 0]
